Goal: Entertainment & Leisure: Consume media (video, audio)

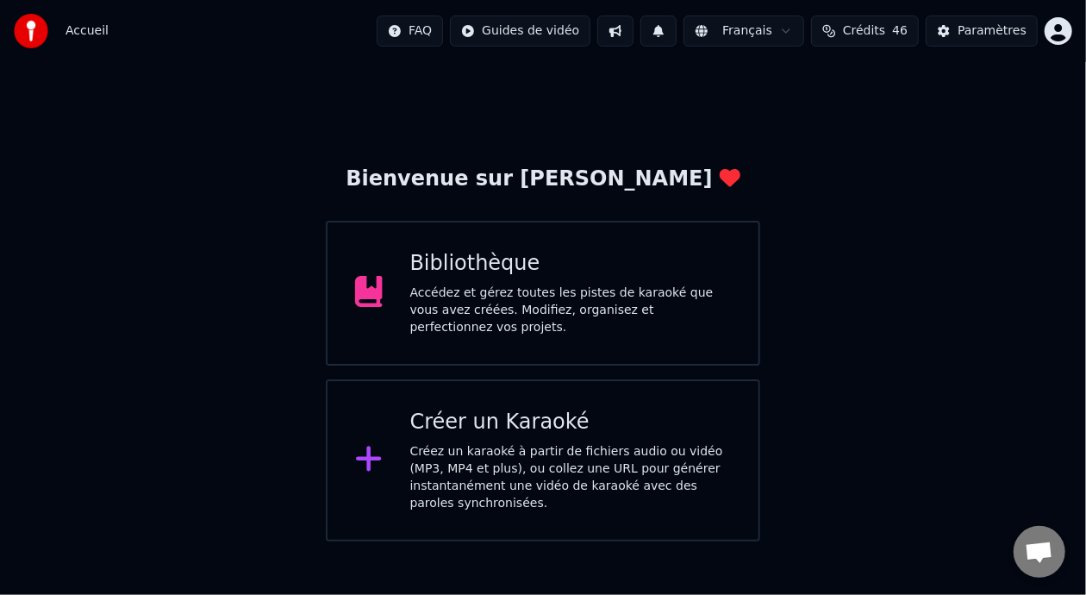
click at [582, 303] on div "Accédez et gérez toutes les pistes de karaoké que vous avez créées. Modifiez, o…" at bounding box center [570, 310] width 321 height 52
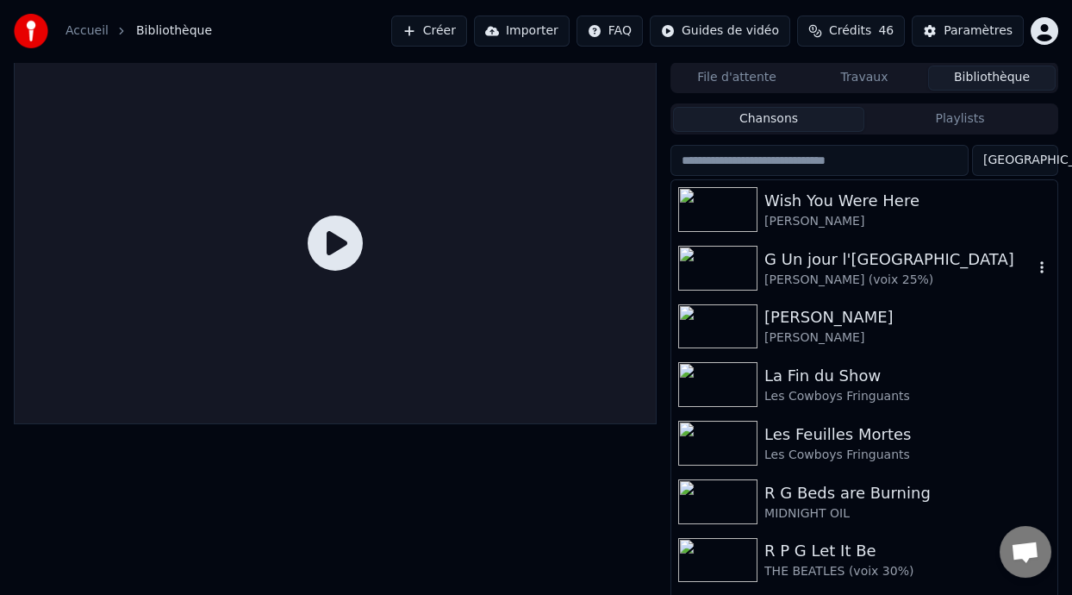
click at [844, 269] on div "G Un jour l'[GEOGRAPHIC_DATA]" at bounding box center [898, 259] width 269 height 24
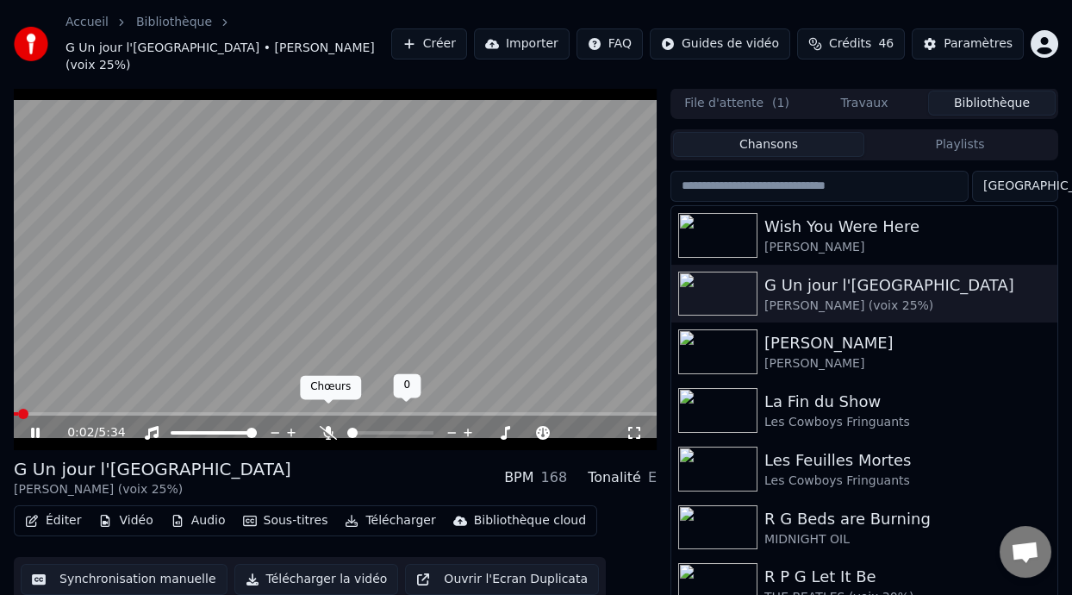
click at [331, 426] on icon at bounding box center [328, 433] width 17 height 14
click at [33, 427] on icon at bounding box center [35, 432] width 9 height 10
click at [626, 505] on div "Éditer Vidéo Audio Sous-titres Télécharger Bibliothèque cloud Synchronisation m…" at bounding box center [335, 553] width 643 height 97
click at [35, 427] on icon at bounding box center [35, 433] width 10 height 12
click at [28, 426] on icon at bounding box center [48, 433] width 40 height 14
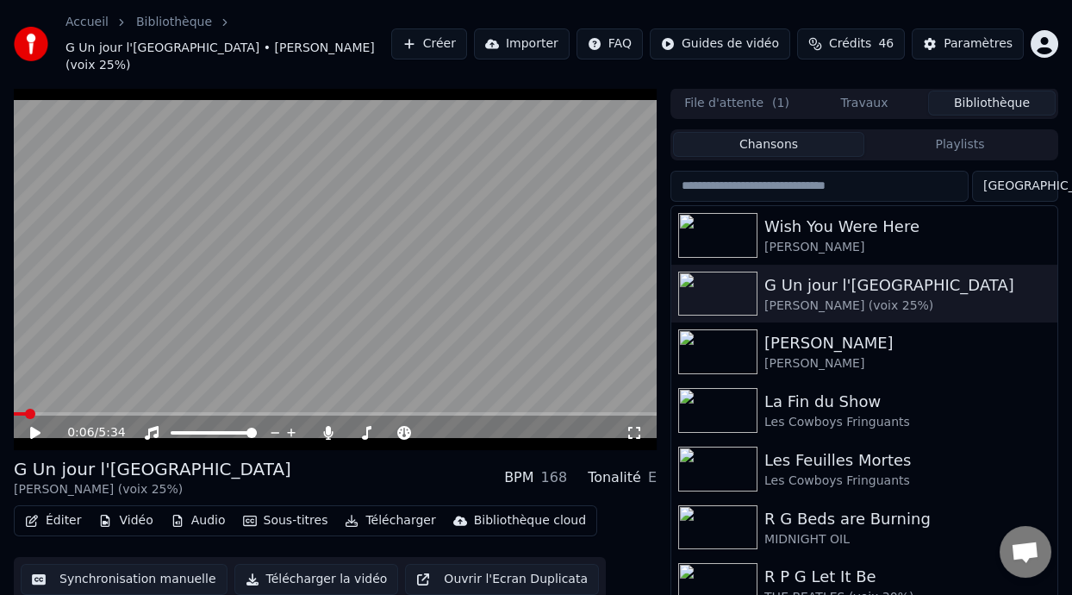
click at [602, 520] on div "Éditer Vidéo Audio Sous-titres Télécharger Bibliothèque cloud Synchronisation m…" at bounding box center [335, 553] width 643 height 97
click at [29, 426] on icon at bounding box center [48, 433] width 40 height 14
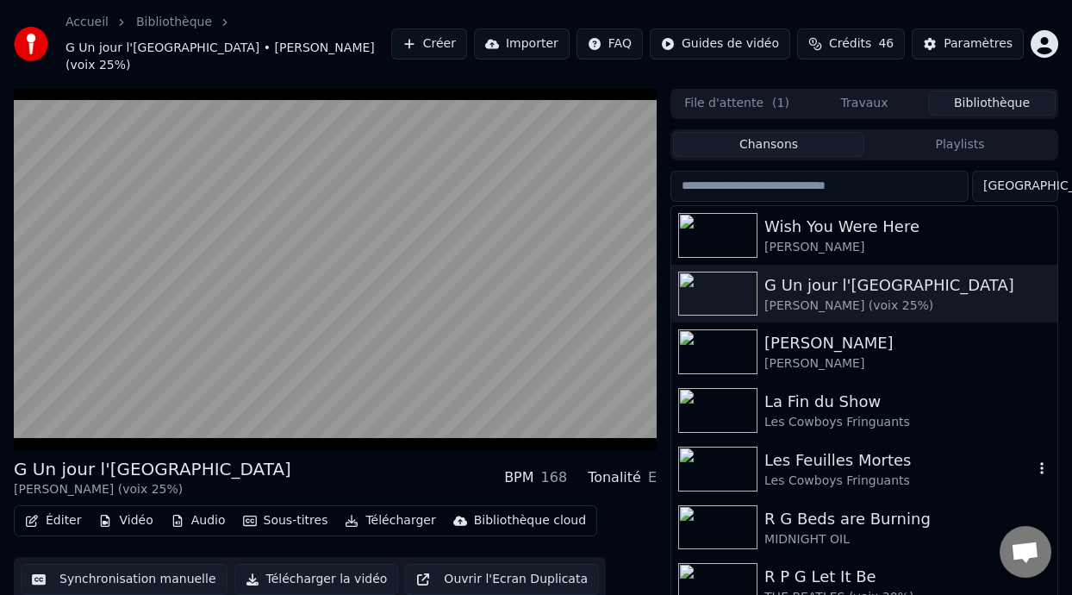
scroll to position [39, 0]
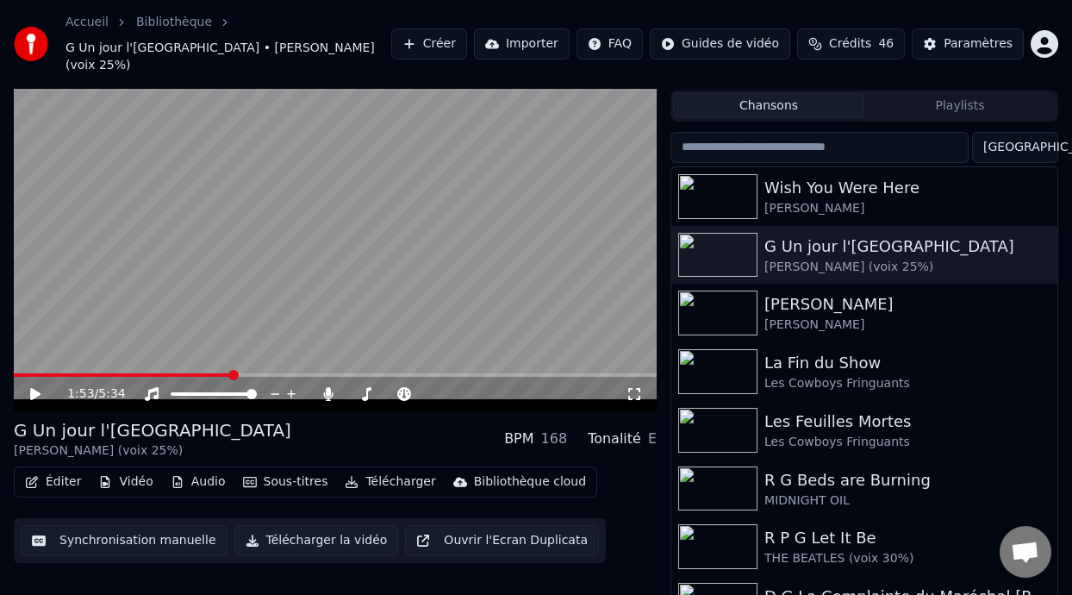
click at [34, 388] on icon at bounding box center [35, 394] width 10 height 12
click at [34, 389] on icon at bounding box center [35, 394] width 9 height 10
click at [34, 388] on icon at bounding box center [35, 394] width 10 height 12
click at [37, 389] on icon at bounding box center [35, 394] width 9 height 10
click at [21, 377] on div "2:57 / 5:34" at bounding box center [335, 394] width 643 height 34
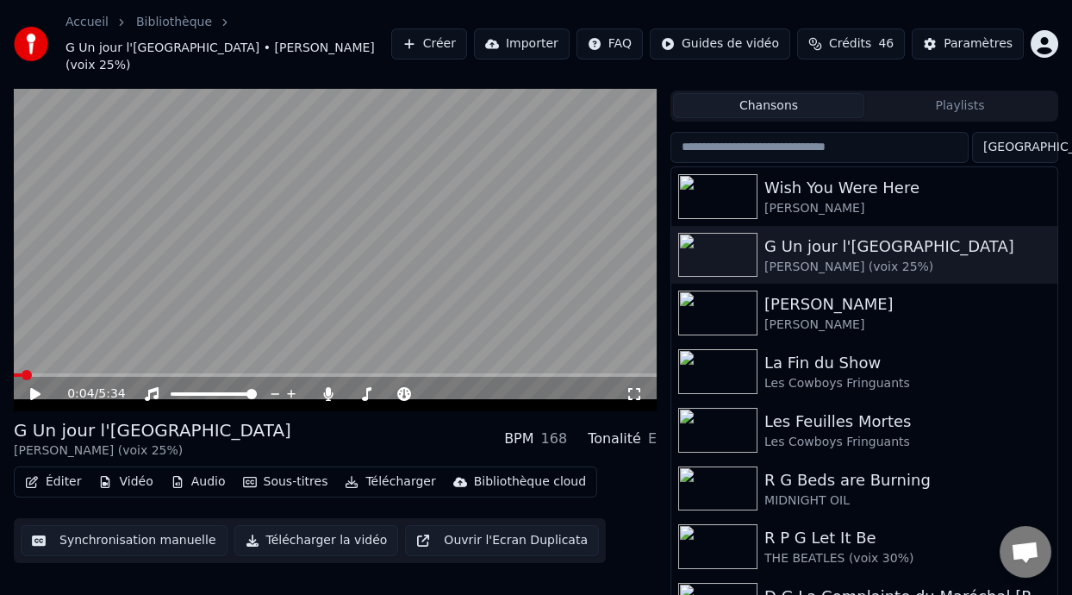
click at [21, 373] on span at bounding box center [18, 374] width 8 height 3
click at [34, 377] on div "0:00 / 5:34" at bounding box center [335, 394] width 643 height 34
click at [621, 501] on div "Éditer Vidéo Audio Sous-titres Télécharger Bibliothèque cloud Synchronisation m…" at bounding box center [335, 514] width 643 height 97
click at [34, 388] on icon at bounding box center [35, 394] width 10 height 12
click at [34, 387] on icon at bounding box center [48, 394] width 40 height 14
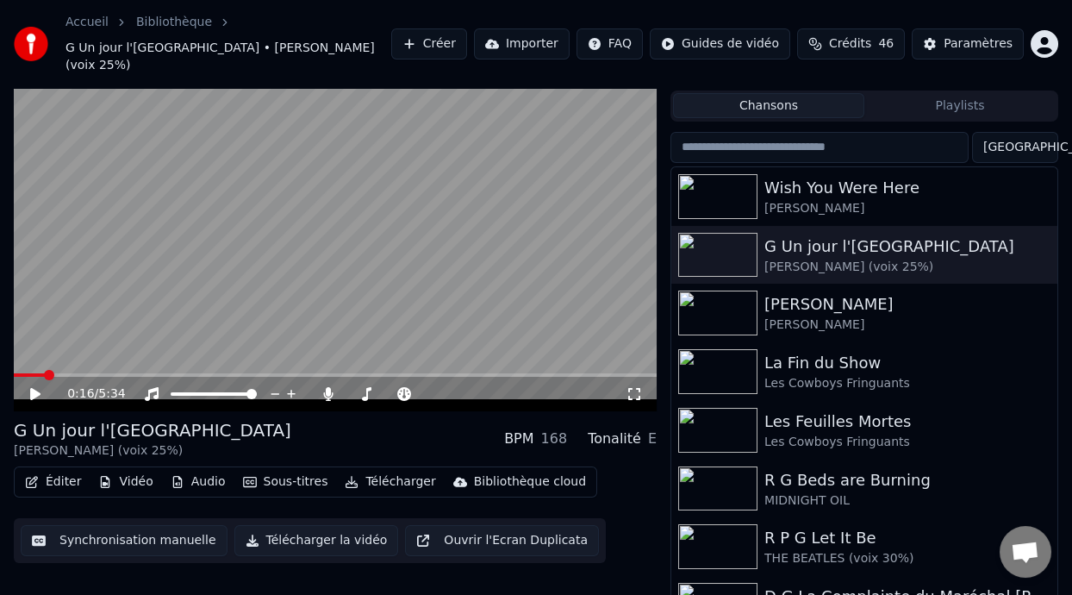
click at [614, 553] on div "0:16 / 5:34 G Un jour l'Amérique [PERSON_NAME] (voix 25%) BPM 168 Tonalité E Éd…" at bounding box center [335, 331] width 643 height 564
click at [31, 388] on icon at bounding box center [35, 394] width 10 height 12
click at [31, 389] on icon at bounding box center [35, 394] width 9 height 10
click at [4, 375] on div "1:06 / 5:34 G Un jour l'Amérique [PERSON_NAME] (voix 25%) BPM 168 Tonalité E Éd…" at bounding box center [536, 331] width 1072 height 564
click at [34, 388] on icon at bounding box center [35, 394] width 10 height 12
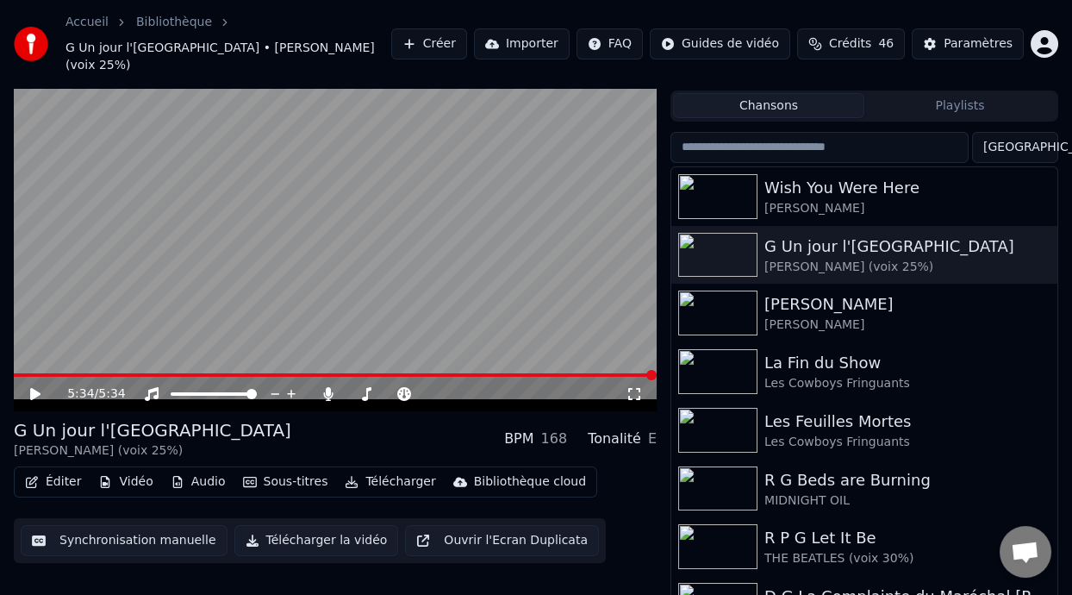
click at [645, 557] on div "5:34 / 5:34 G Un jour l'Amérique [PERSON_NAME] (voix 25%) BPM 168 Tonalité E Éd…" at bounding box center [335, 331] width 643 height 564
click at [650, 541] on div "Éditer Vidéo Audio Sous-titres Télécharger Bibliothèque cloud Synchronisation m…" at bounding box center [335, 514] width 643 height 97
